Goal: Book appointment/travel/reservation

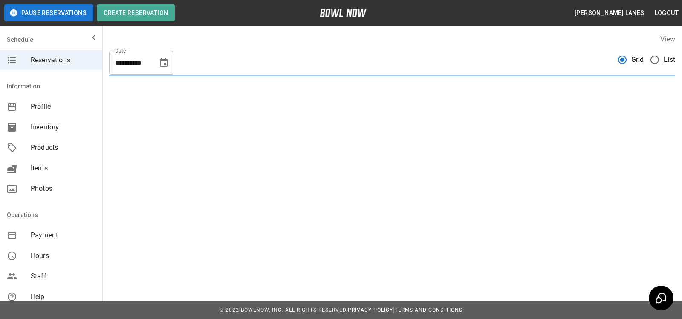
click at [664, 63] on span "List" at bounding box center [670, 60] width 12 height 10
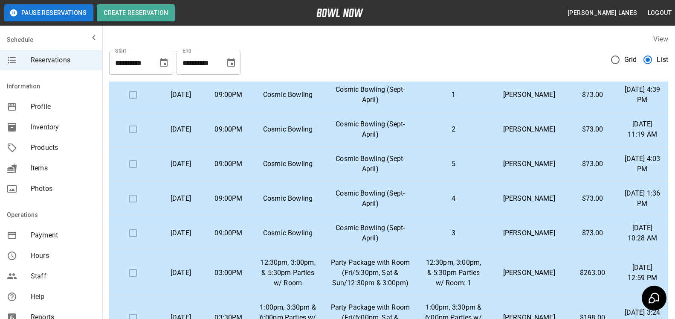
scroll to position [348, 0]
